Goal: Task Accomplishment & Management: Use online tool/utility

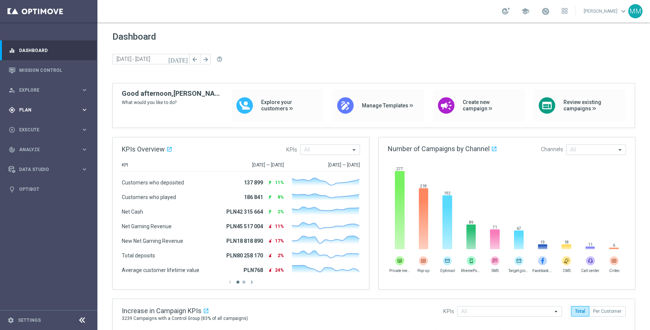
click at [40, 115] on div "gps_fixed Plan keyboard_arrow_right" at bounding box center [48, 110] width 97 height 20
click at [38, 147] on span "Templates" at bounding box center [47, 148] width 54 height 4
click at [35, 161] on link "Optimail" at bounding box center [50, 159] width 55 height 6
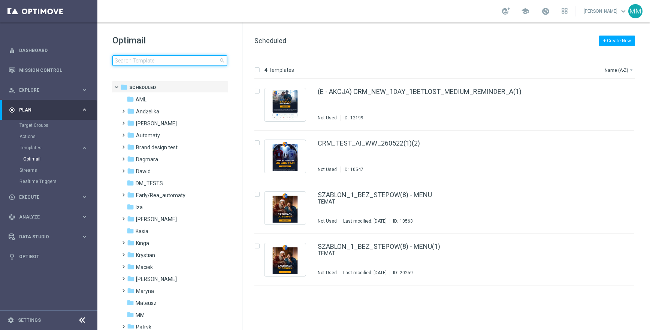
click at [148, 58] on input at bounding box center [169, 60] width 115 height 10
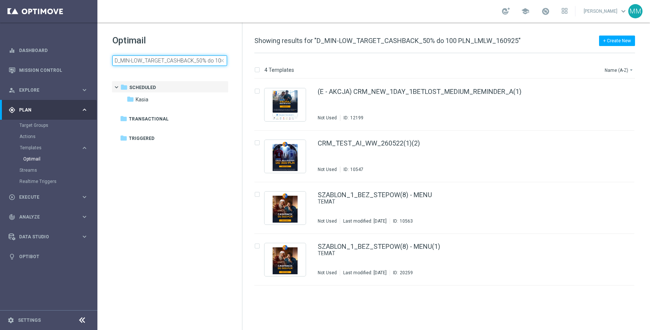
scroll to position [0, 48]
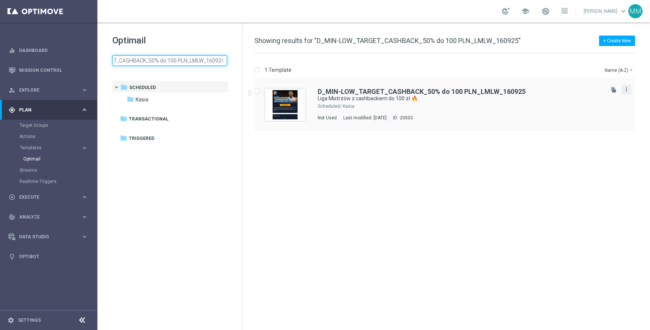
type input "D_MIN-LOW_TARGET_CASHBACK_50% do 100 PLN_LMLW_160925"
click at [626, 89] on icon "more_vert" at bounding box center [626, 90] width 6 height 6
click at [589, 111] on div "drive_file_move Copy To" at bounding box center [593, 108] width 60 height 10
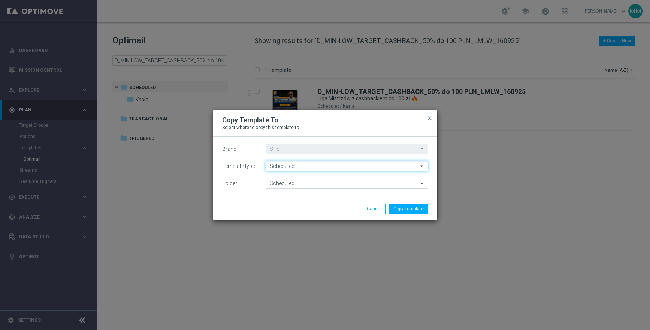
click at [297, 166] on input "Scheduled" at bounding box center [347, 166] width 163 height 10
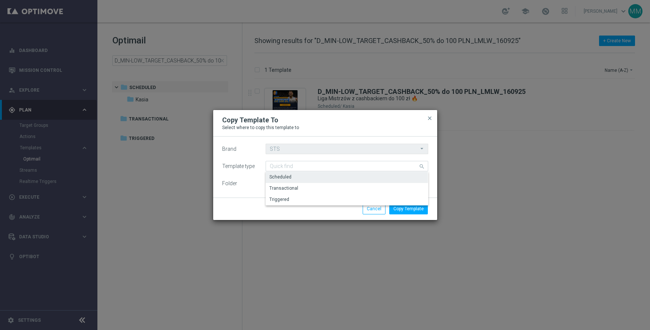
click at [249, 190] on div "Brand STS STS arrow_drop_down Drag here to set row groups Drag here to set colu…" at bounding box center [325, 167] width 224 height 61
type input "Scheduled"
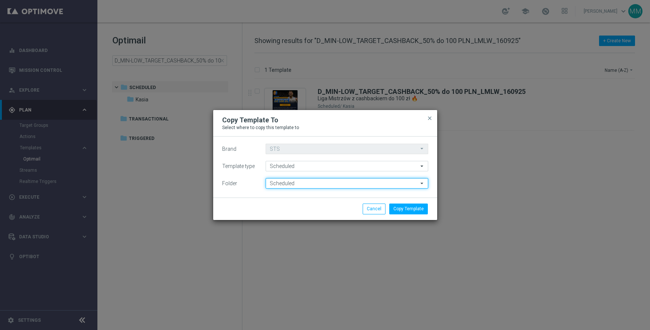
click at [287, 186] on input "Scheduled" at bounding box center [347, 183] width 163 height 10
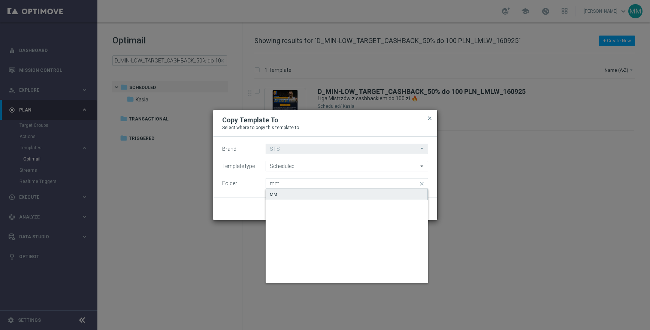
click at [295, 193] on div "MM" at bounding box center [347, 194] width 163 height 11
type input "MM"
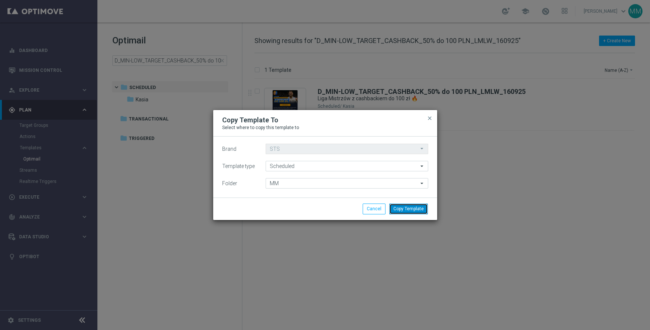
click at [397, 210] on button "Copy Template" at bounding box center [408, 209] width 39 height 10
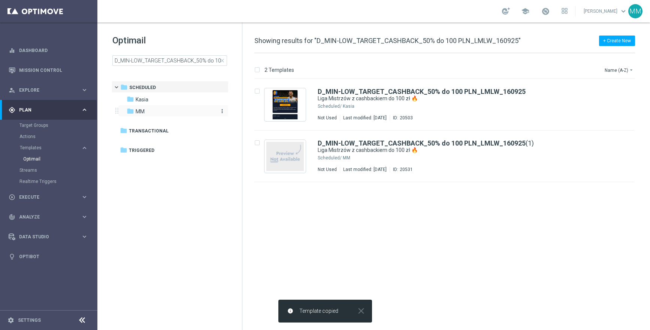
click at [158, 113] on div "folder MM" at bounding box center [170, 112] width 86 height 9
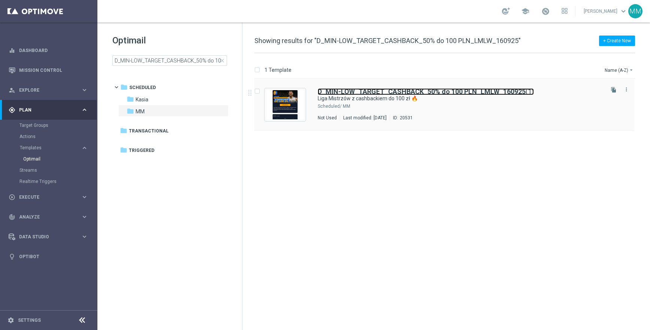
click at [371, 91] on b "D_MIN-LOW_TARGET_CASHBACK_50% do 100 PLN_LMLW_160925" at bounding box center [422, 92] width 208 height 8
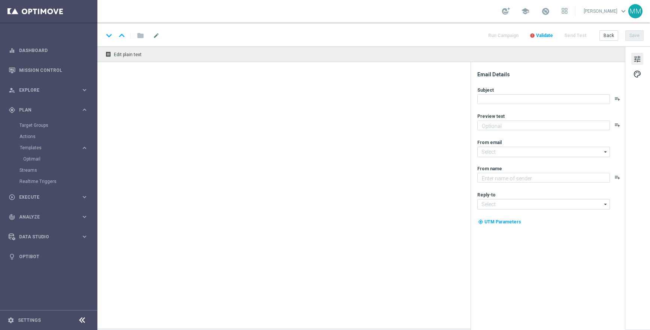
type textarea "Typuj bezpiecznie🛡️"
type input "[EMAIL_ADDRESS][DOMAIN_NAME]"
type textarea "STS"
type input "[EMAIL_ADDRESS][DOMAIN_NAME]"
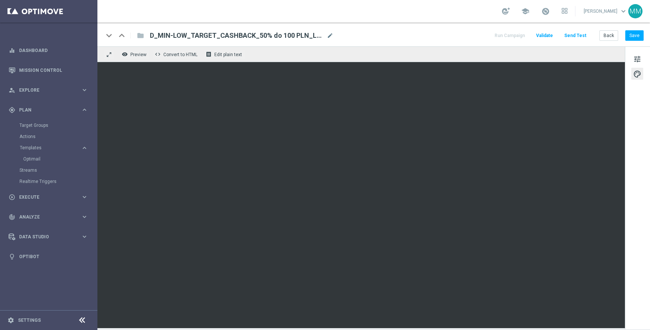
click at [628, 148] on div "tune palette" at bounding box center [637, 187] width 25 height 283
click at [630, 168] on div "tune palette" at bounding box center [637, 187] width 25 height 283
